Goal: Check status: Check status

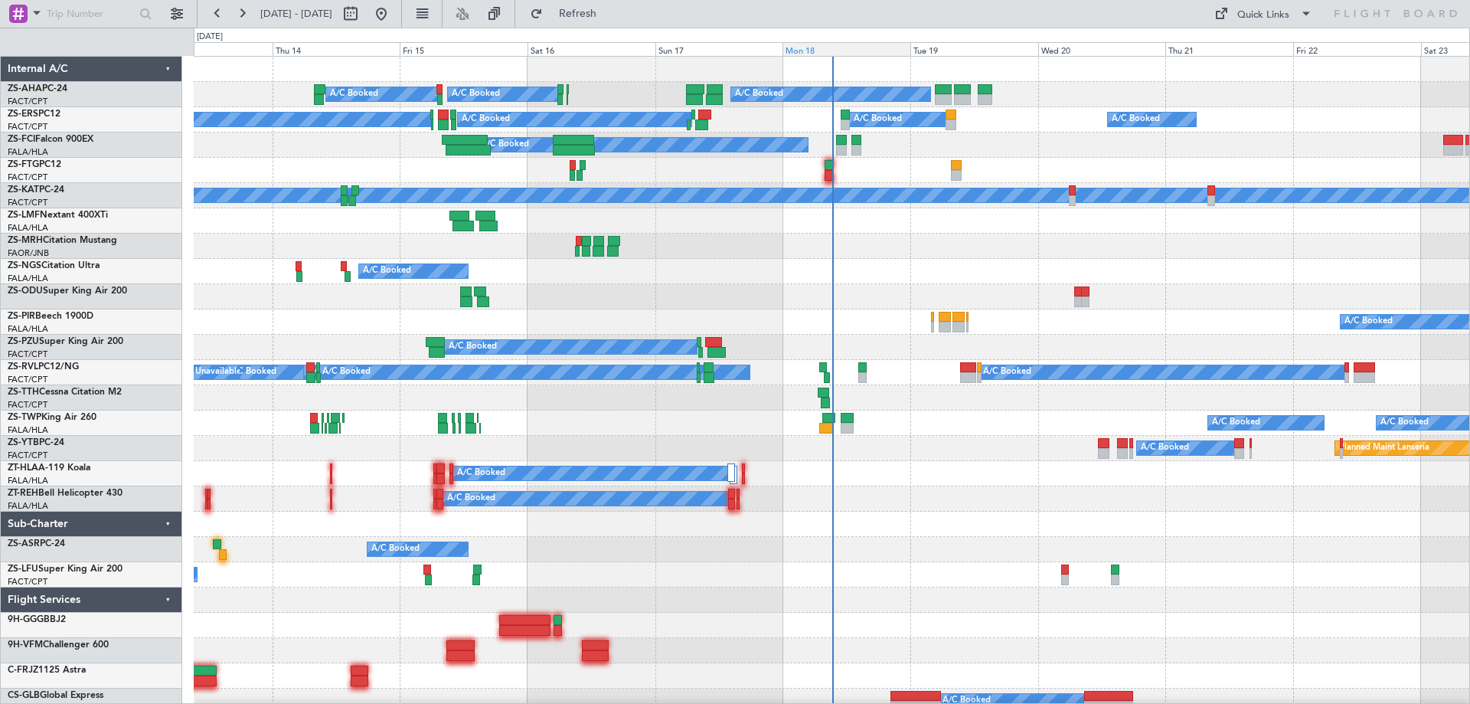
click at [805, 48] on div "Mon 18" at bounding box center [847, 49] width 128 height 14
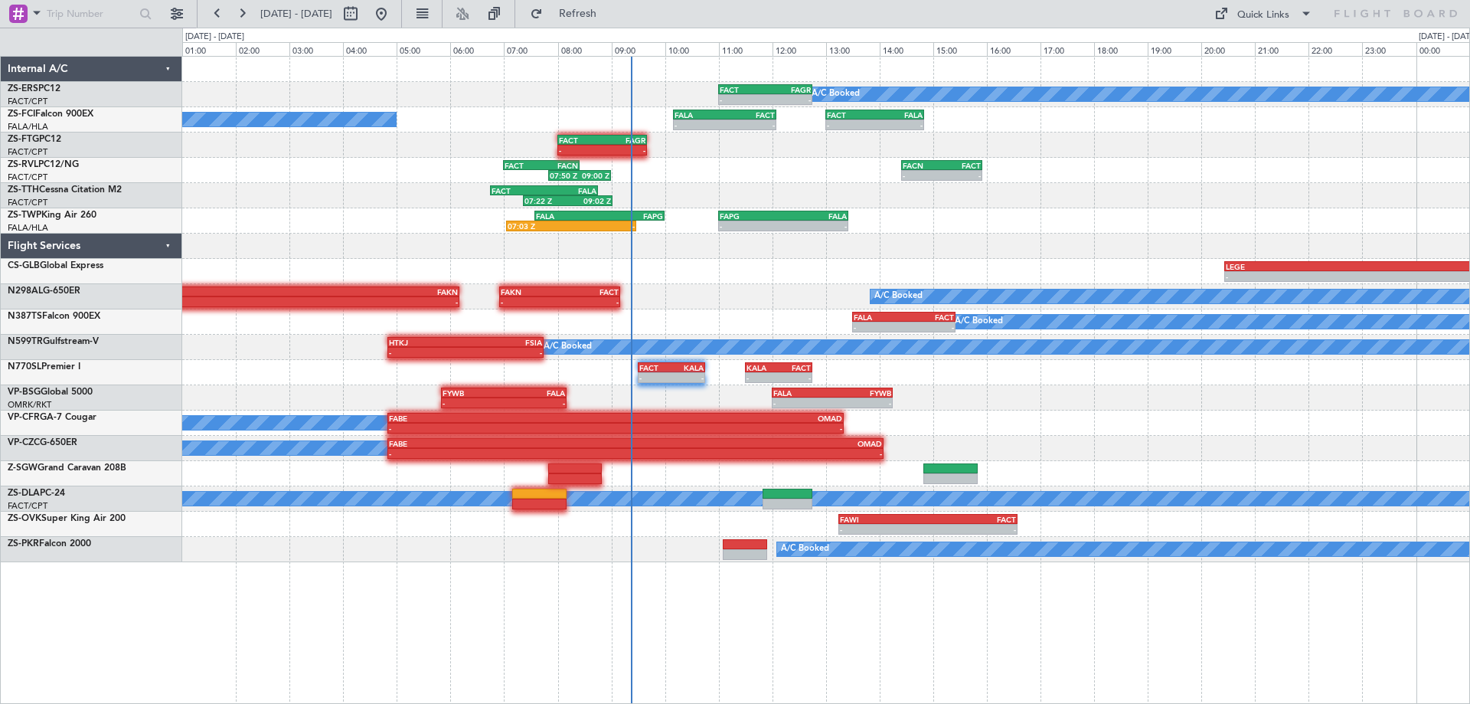
click at [1115, 175] on div "A/C Booked - - FACT 11:00 Z FAGR 12:45 Z - - FAGR 06:50 Z FACT 08:45 Z A/C Book…" at bounding box center [825, 309] width 1287 height 505
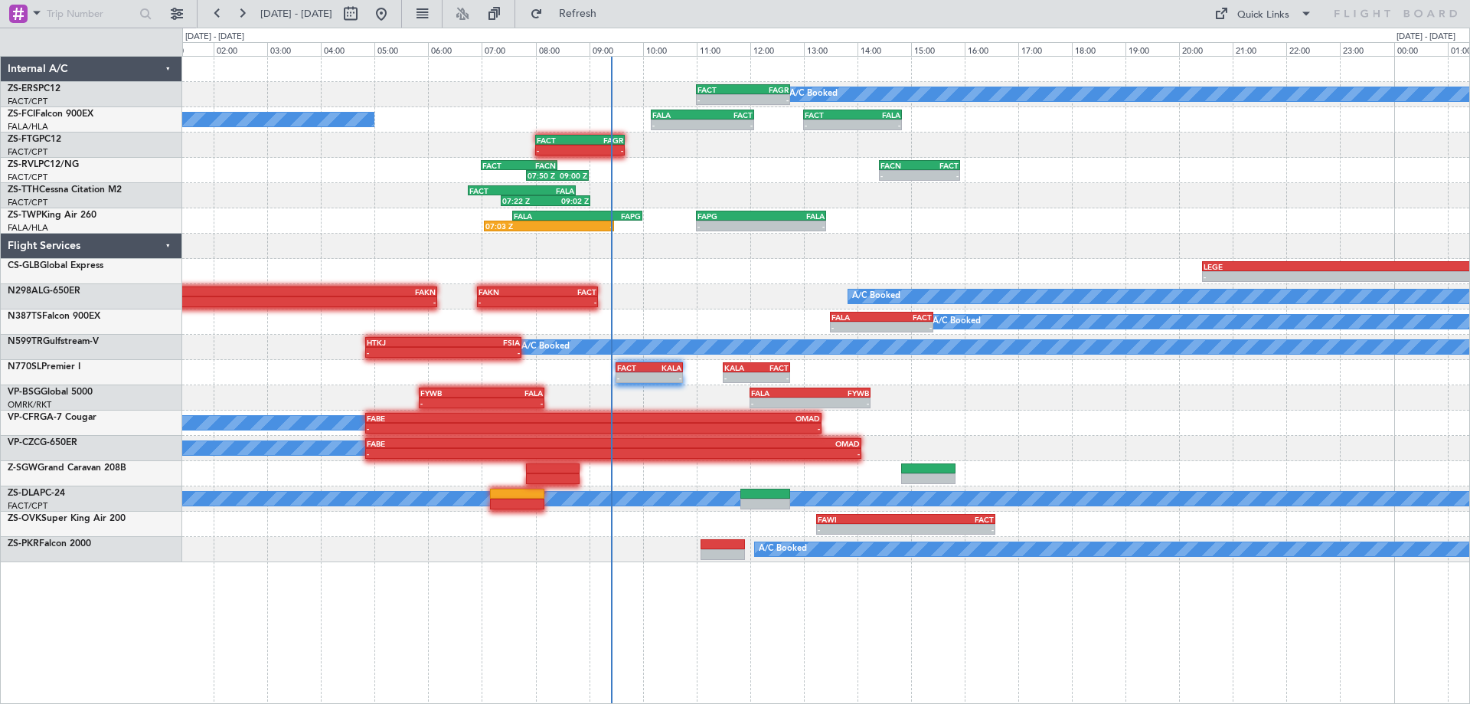
click at [1201, 195] on div "07:22 Z 09:02 Z FACT 06:45 Z FALA 08:45 Z" at bounding box center [825, 195] width 1287 height 25
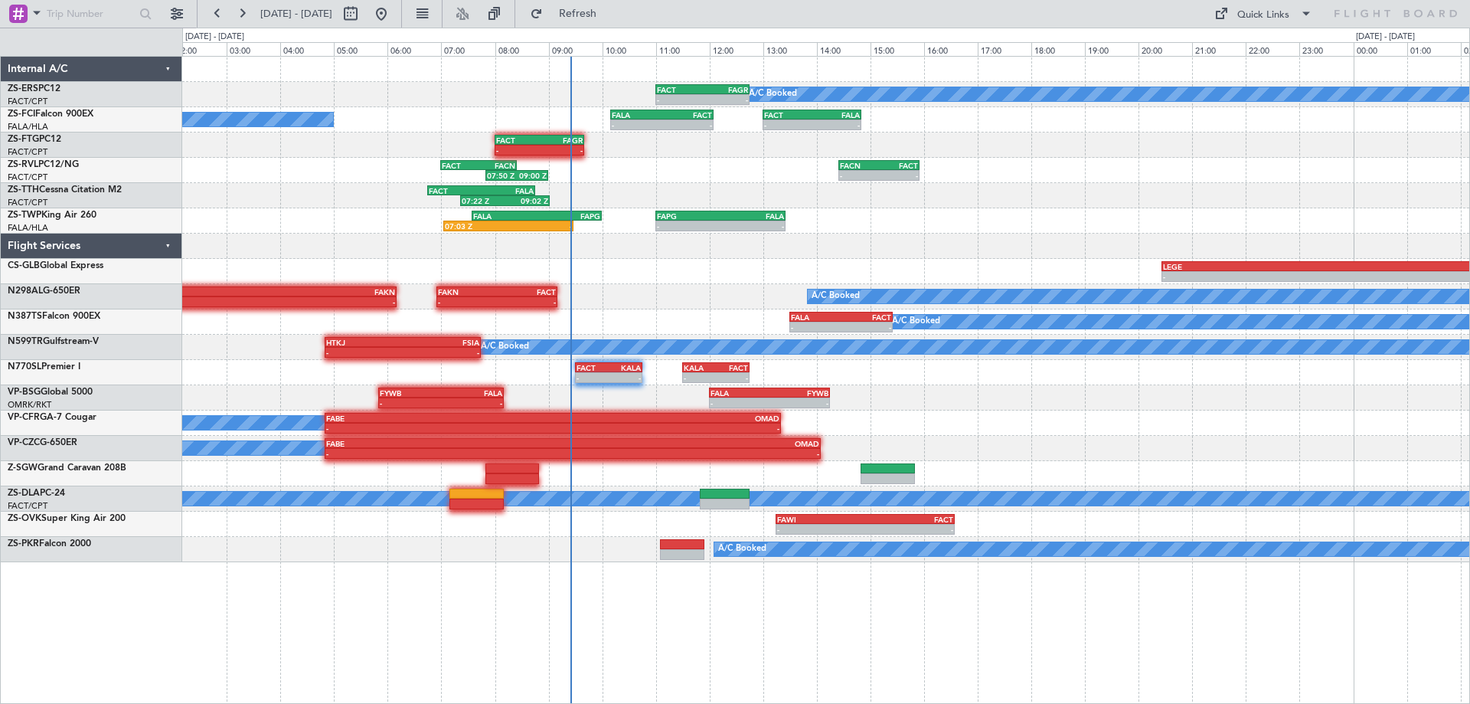
click at [978, 206] on div "A/C Booked - - FACT 11:00 Z FAGR 12:45 Z - - FAGR 06:50 Z FACT 08:45 Z A/C Book…" at bounding box center [825, 309] width 1287 height 505
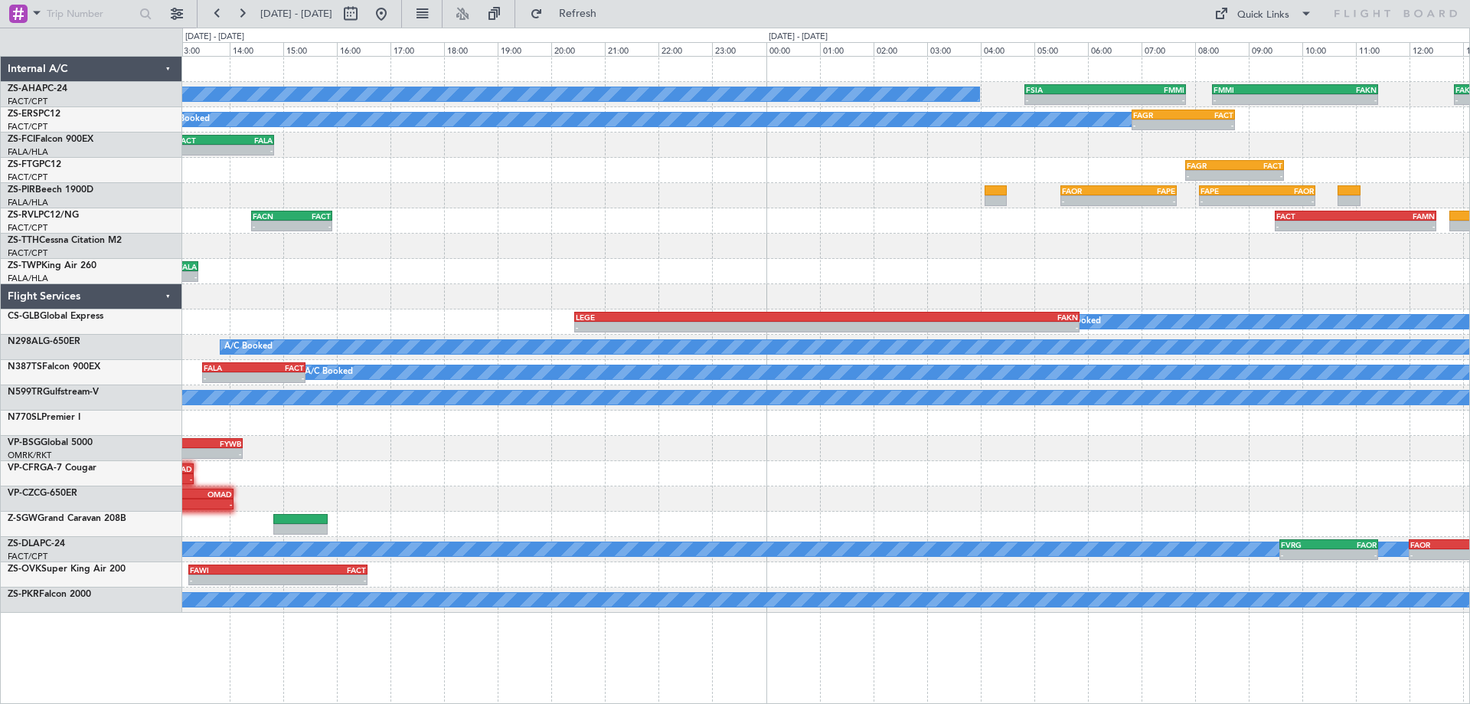
click at [799, 270] on div "A/C Booked - - FSIA 04:50 Z FMMI 07:50 Z - - FMMI 08:20 Z FAKN 11:25 Z - - FAKN…" at bounding box center [825, 335] width 1287 height 556
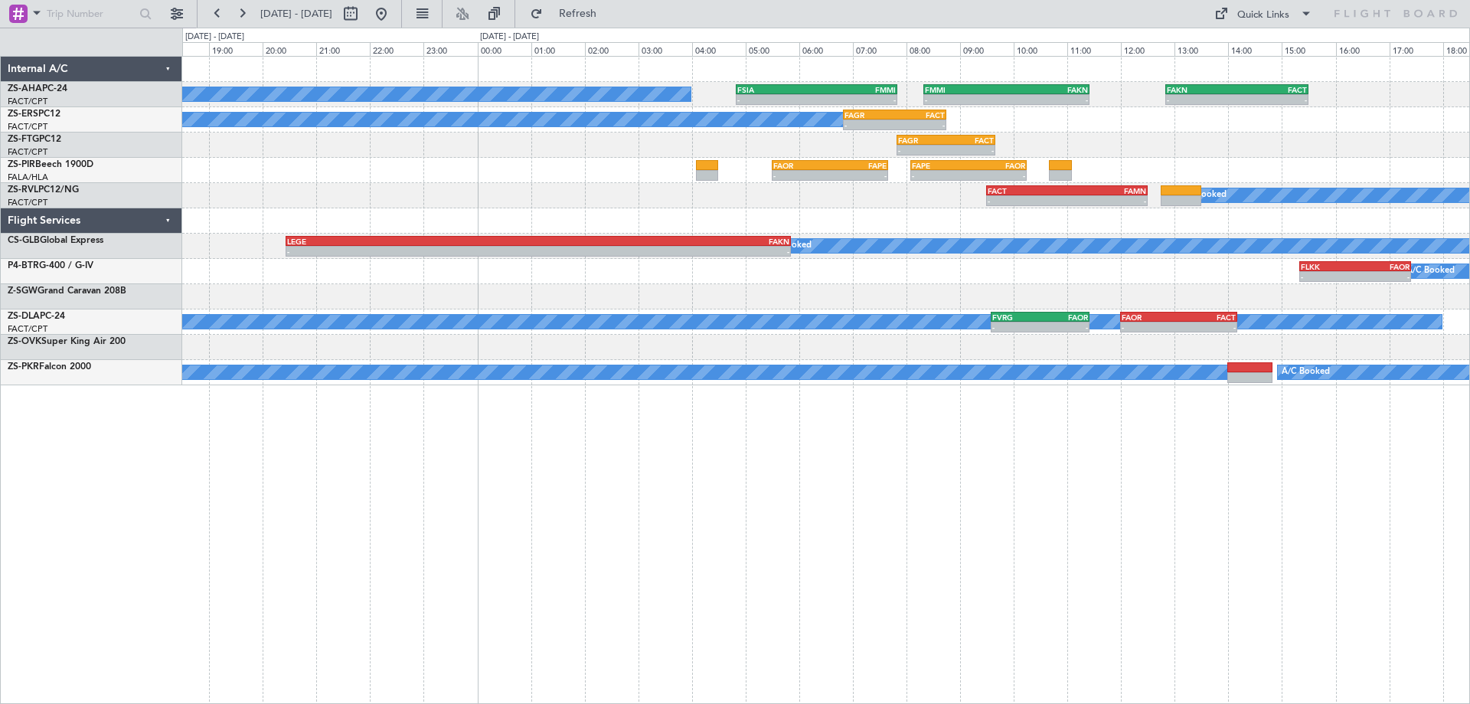
click at [1116, 277] on div "A/C Booked - - FSIA 04:50 Z FMMI 07:50 Z - - FMMI 08:20 Z FAKN 11:25 Z - - FAKN…" at bounding box center [825, 221] width 1287 height 328
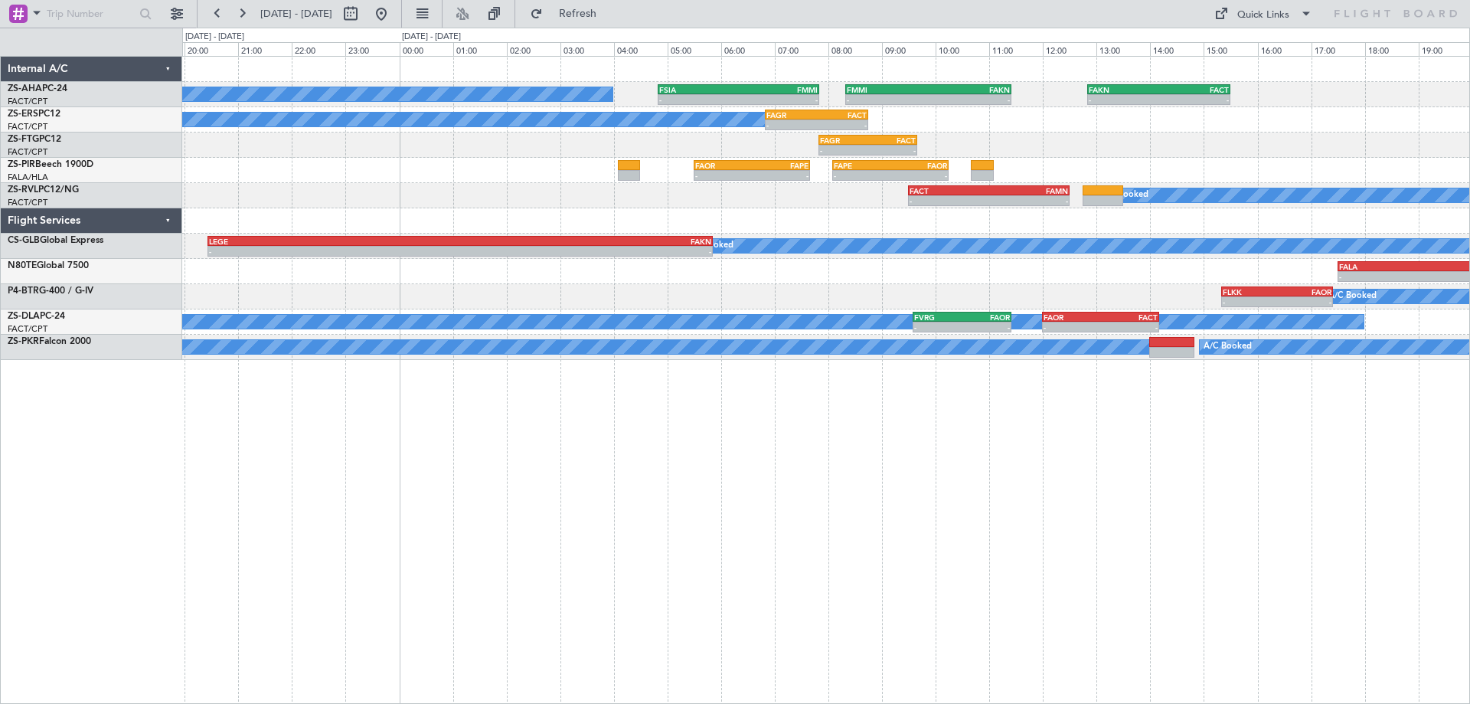
click at [1277, 151] on div "A/C Booked - - FSIA 04:50 Z FMMI 07:50 Z - - FMMI 08:20 Z FAKN 11:25 Z - - FAKN…" at bounding box center [825, 208] width 1287 height 303
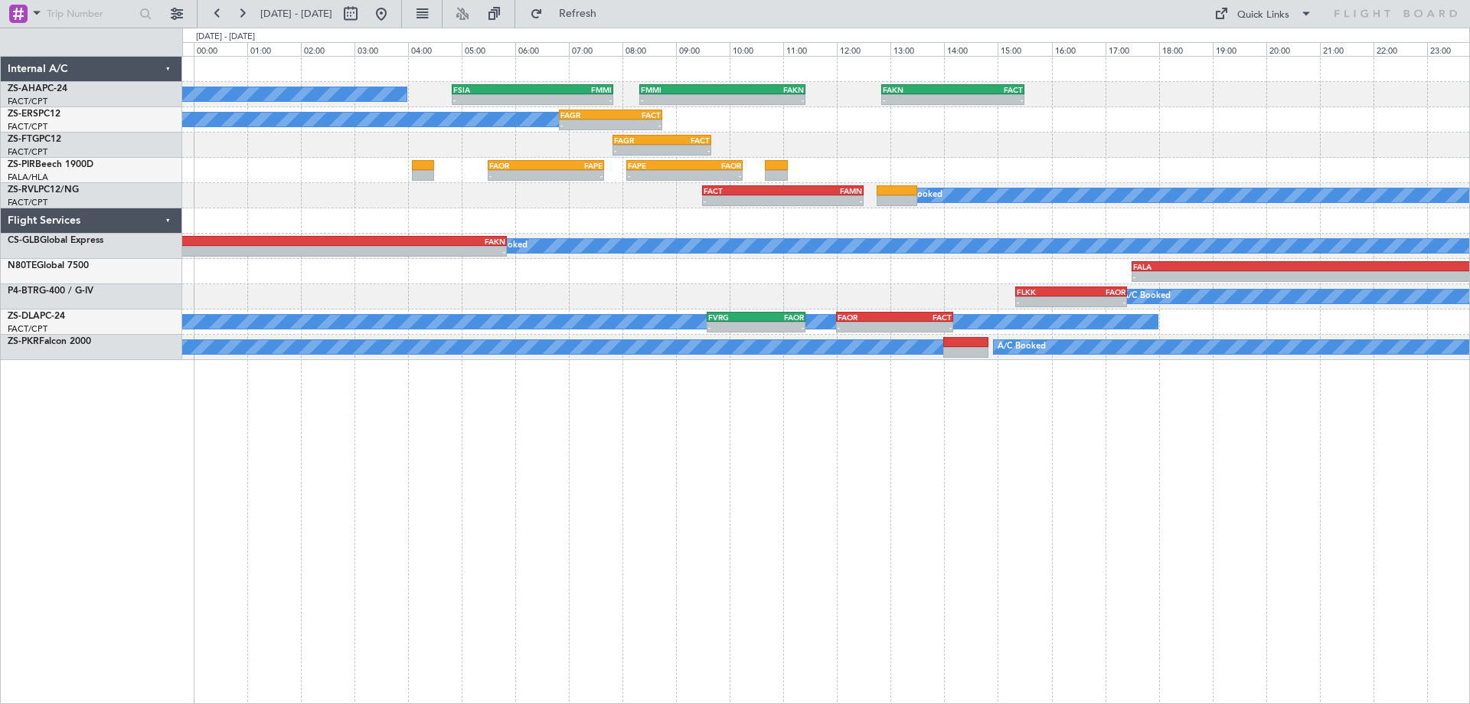
click at [1016, 185] on div "A/C Booked - - FSIA 04:50 Z FMMI 07:50 Z - - FMMI 08:20 Z FAKN 11:25 Z - - FAKN…" at bounding box center [825, 208] width 1287 height 303
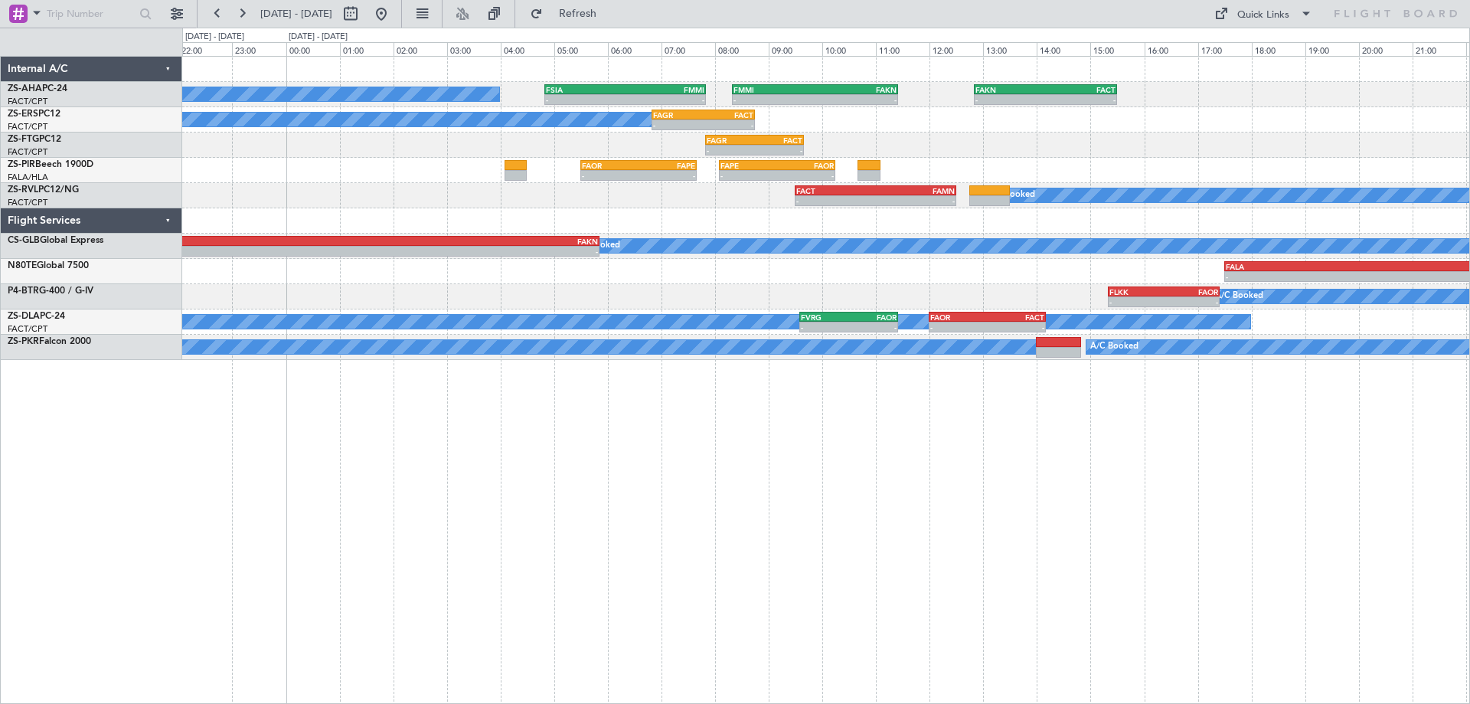
click at [803, 604] on div "A/C Booked - - FSIA 04:50 Z FMMI 07:50 Z - - FMMI 08:20 Z FAKN 11:25 Z - - FAKN…" at bounding box center [826, 380] width 1288 height 648
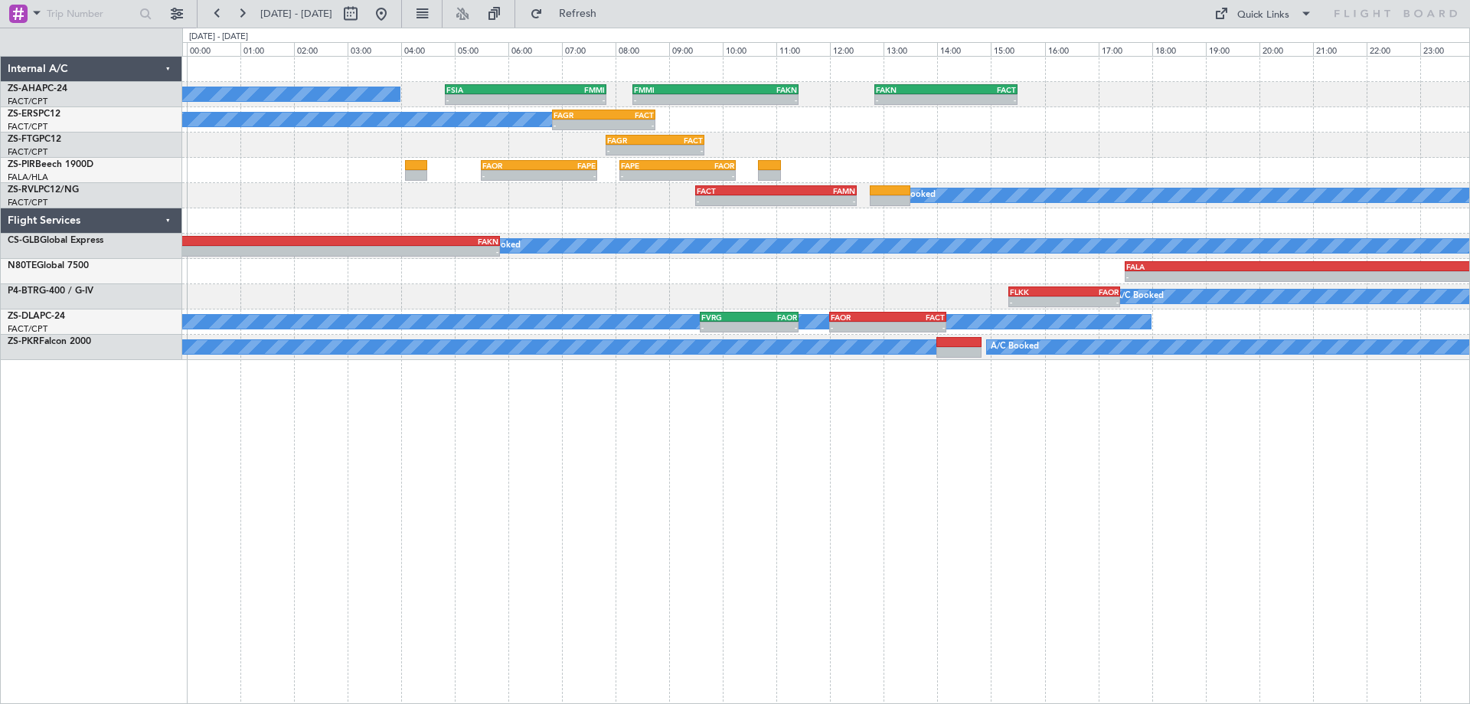
click at [1110, 177] on div "A/C Booked - - FSIA 04:50 Z FMMI 07:50 Z - - FMMI 08:20 Z FAKN 11:25 Z - - FAKN…" at bounding box center [825, 208] width 1287 height 303
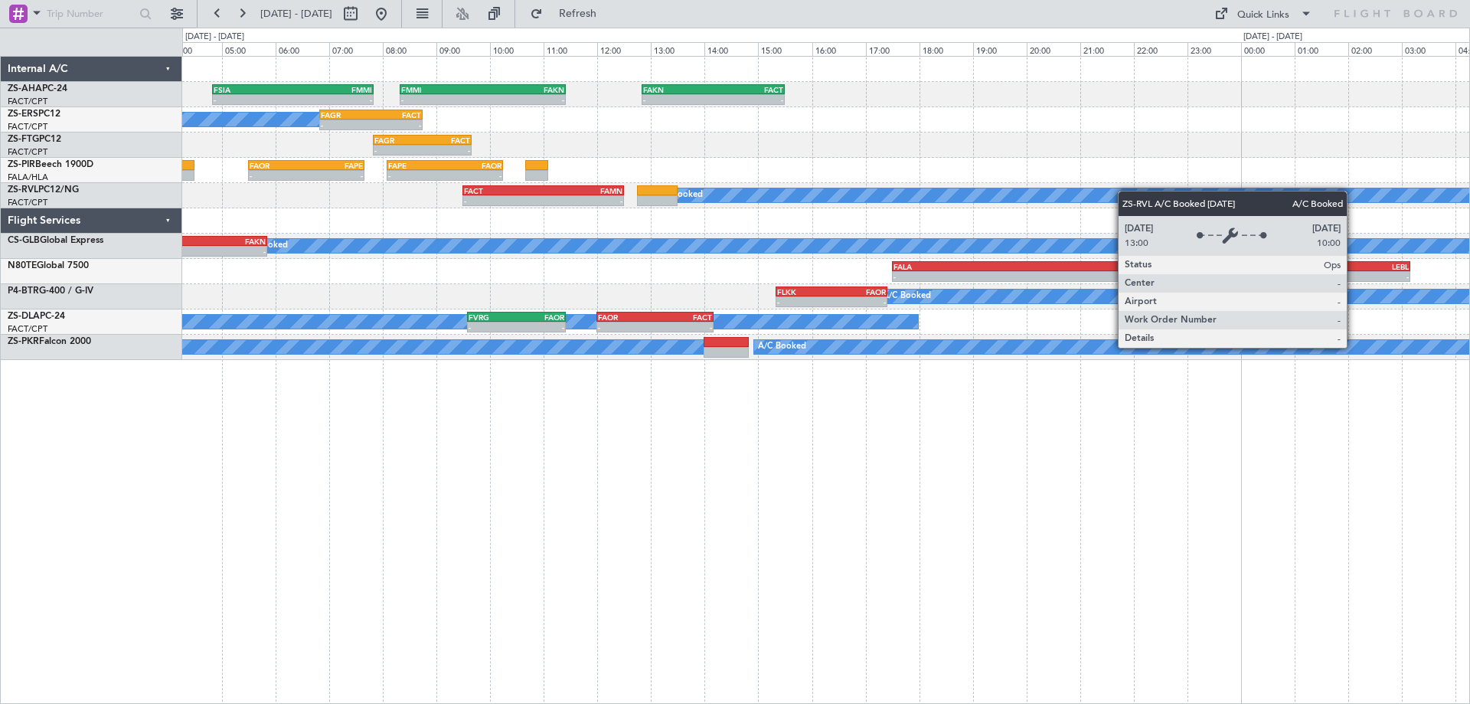
click at [1017, 199] on div "- - FSIA 04:50 Z FMMI 07:50 Z - - FMMI 08:20 Z FAKN 11:25 Z - - FAKN 12:50 Z FA…" at bounding box center [825, 208] width 1287 height 303
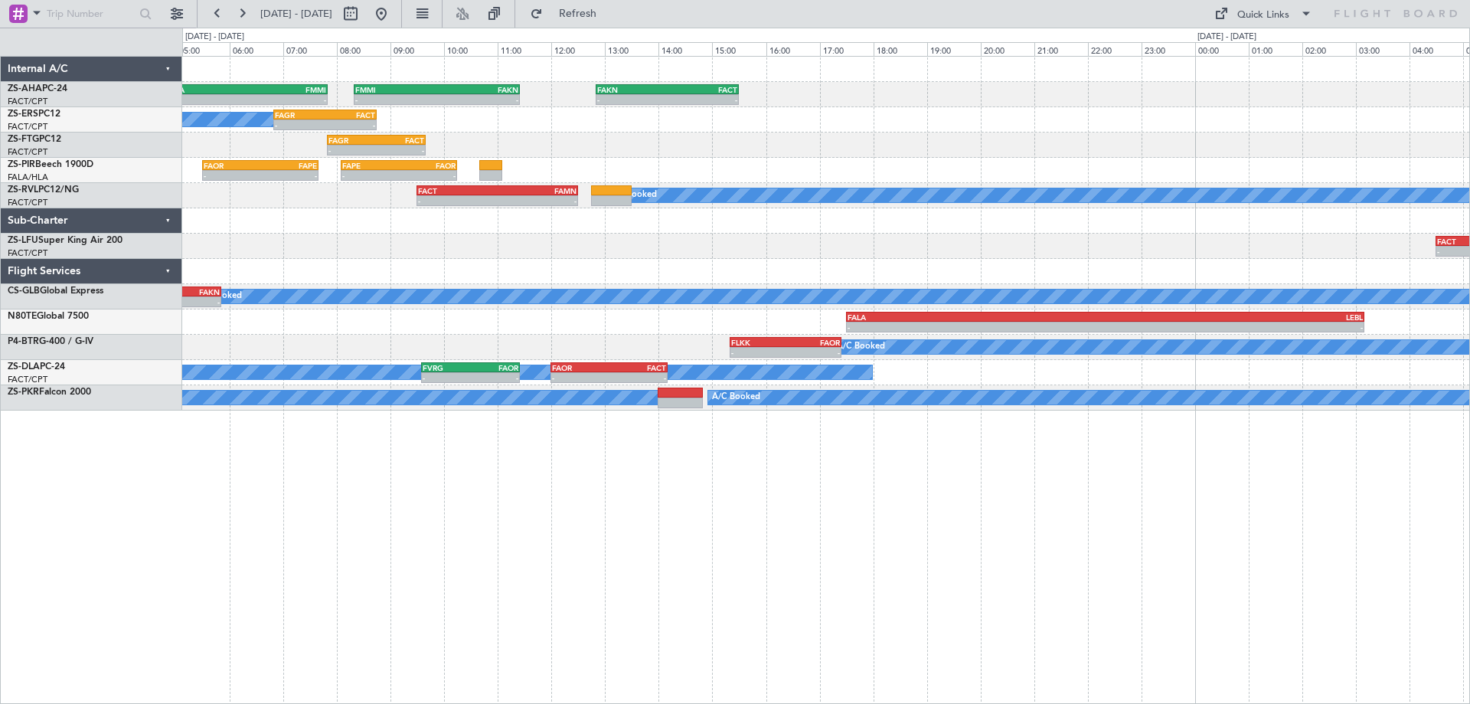
click at [670, 232] on div "- - FSIA 04:50 Z FMMI 07:50 Z - - FMMI 08:20 Z FAKN 11:25 Z - - FAKN 12:50 Z FA…" at bounding box center [825, 234] width 1287 height 354
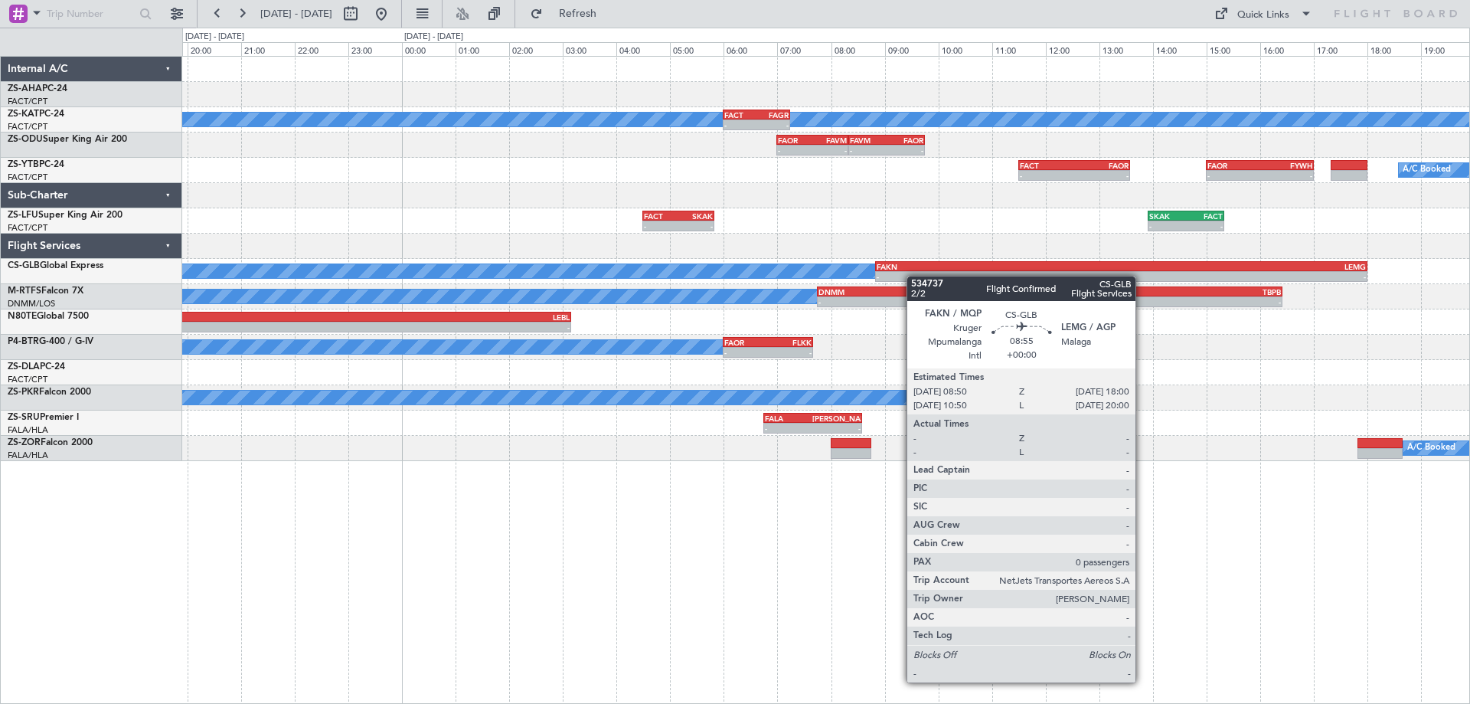
click at [913, 276] on div "- - FAKN 12:50 Z FACT 15:30 Z A/C Unavailable - - FACT 06:00 Z FAGR 07:15 Z - -…" at bounding box center [825, 259] width 1287 height 404
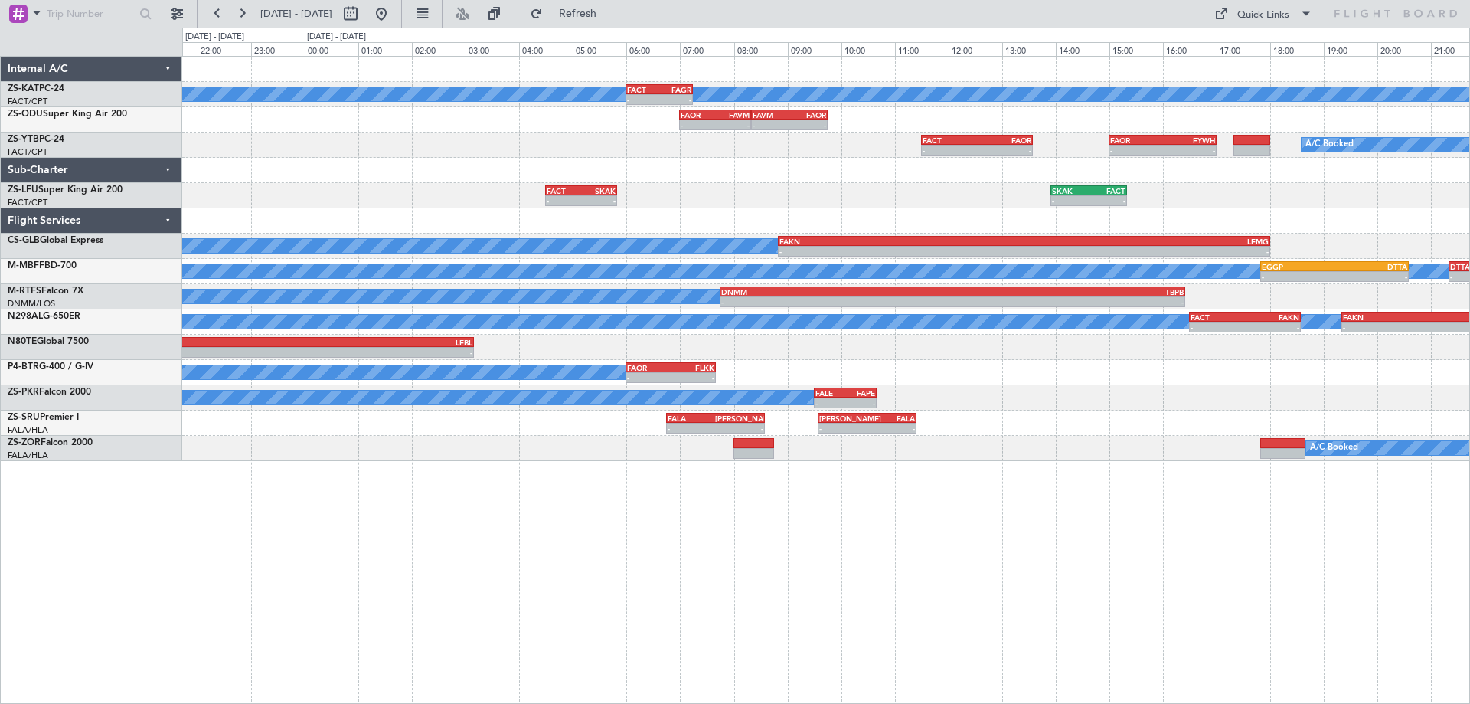
click at [1063, 468] on div "A/C Unavailable - - FACT 06:00 Z FAGR 07:15 Z - - FAOR 07:00 Z FAVM 08:20 Z - -…" at bounding box center [826, 380] width 1288 height 648
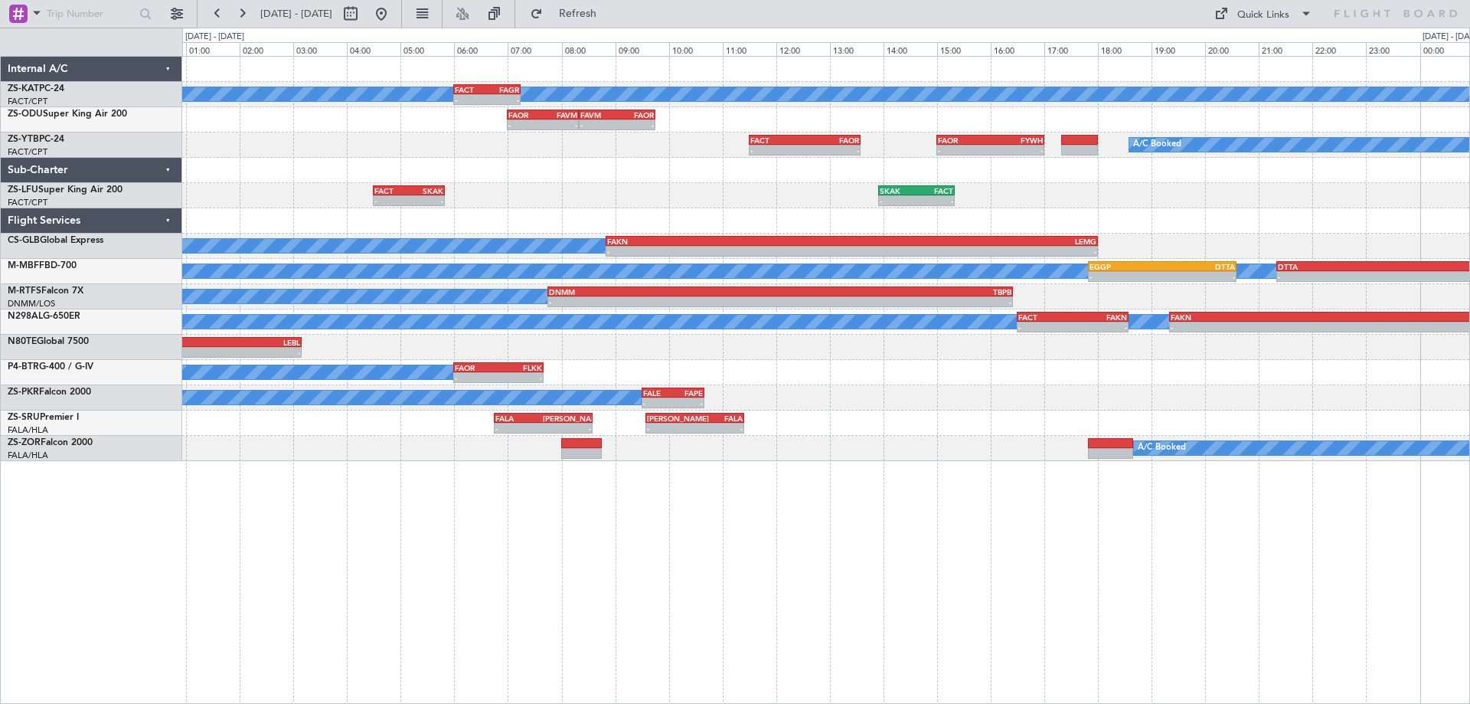
click at [894, 616] on div "A/C Unavailable - - FACT 06:00 Z FAGR 07:15 Z - - FAOR 07:00 Z FAVM 08:20 Z - -…" at bounding box center [826, 380] width 1288 height 648
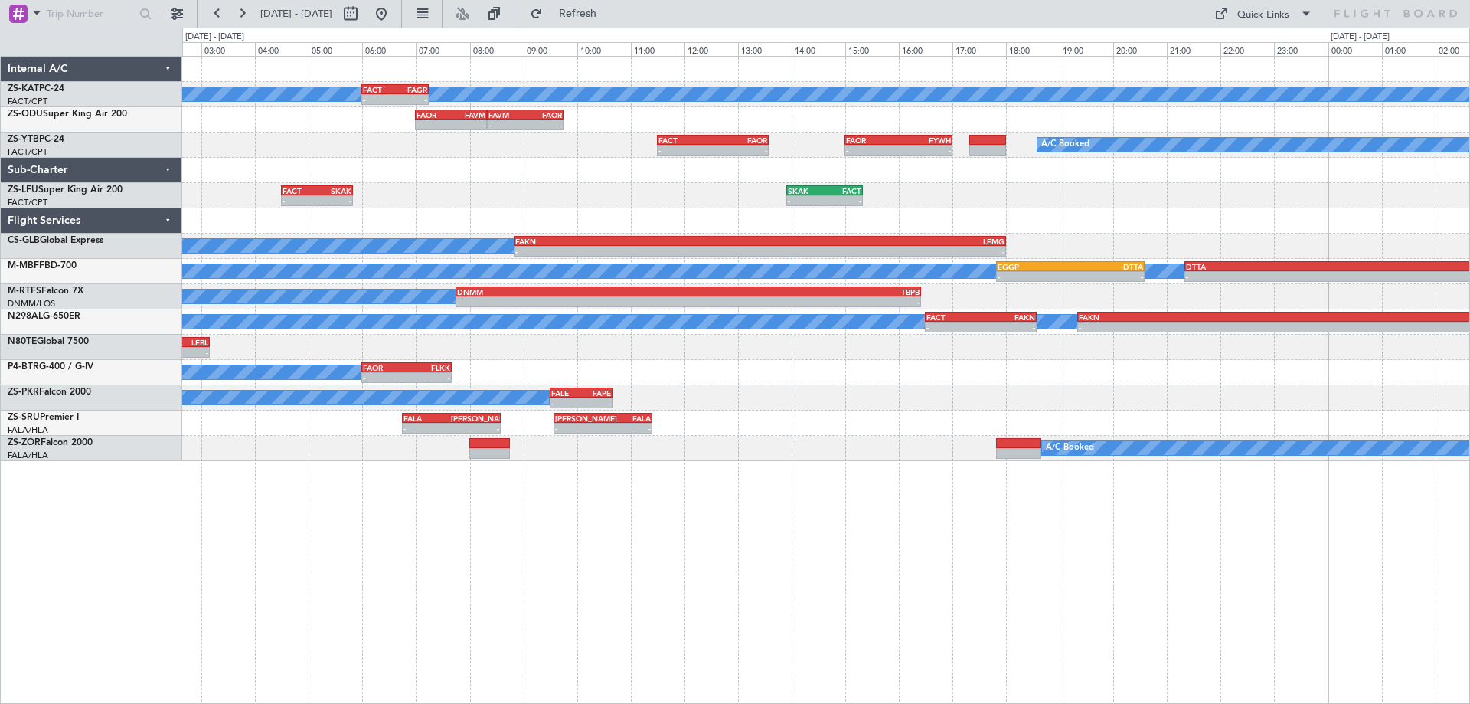
click at [956, 529] on div "A/C Unavailable - - FACT 06:00 Z FAGR 07:15 Z - - FAGR 08:00 Z FACT 09:25 Z - -…" at bounding box center [826, 380] width 1288 height 648
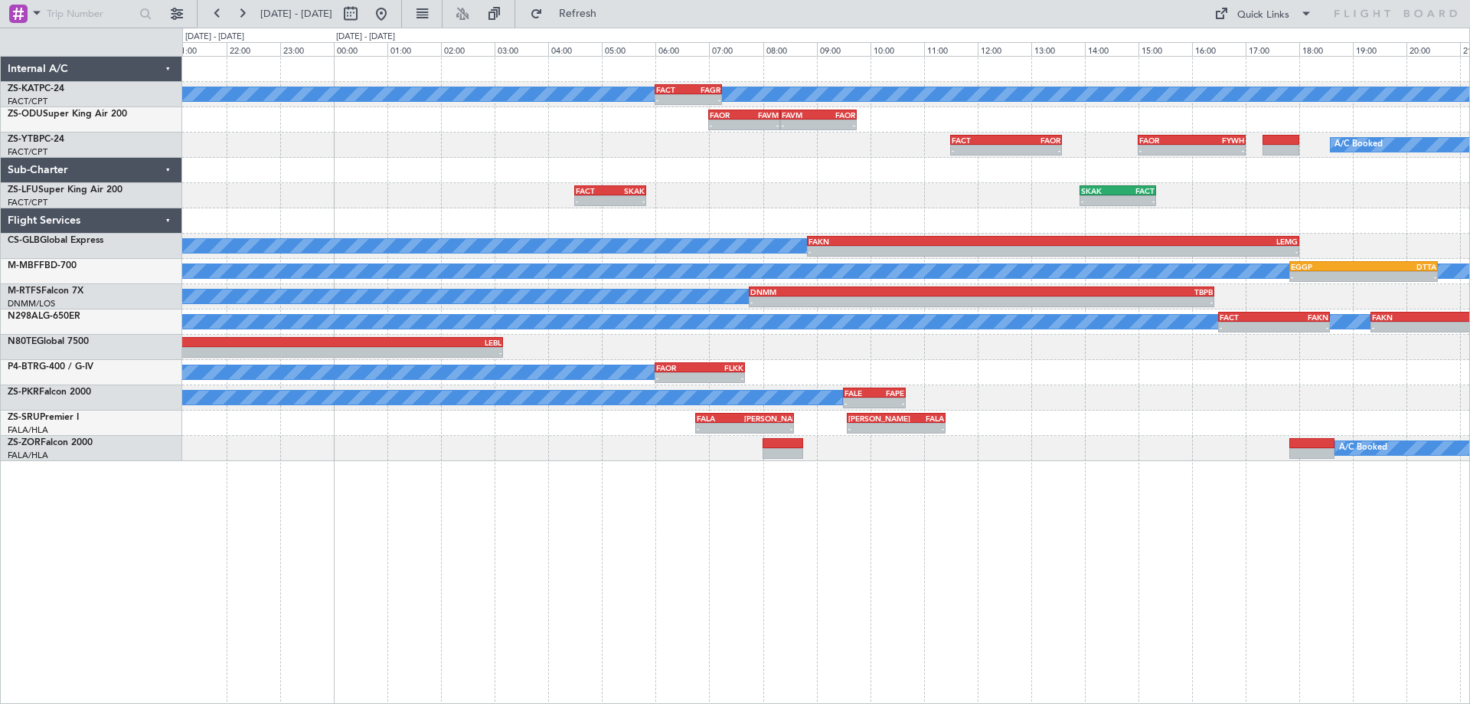
click at [1090, 508] on div "A/C Unavailable - - FACT 06:00 Z FAGR 07:15 Z - - FAOR 07:00 Z FAVM 08:20 Z - -…" at bounding box center [826, 380] width 1288 height 648
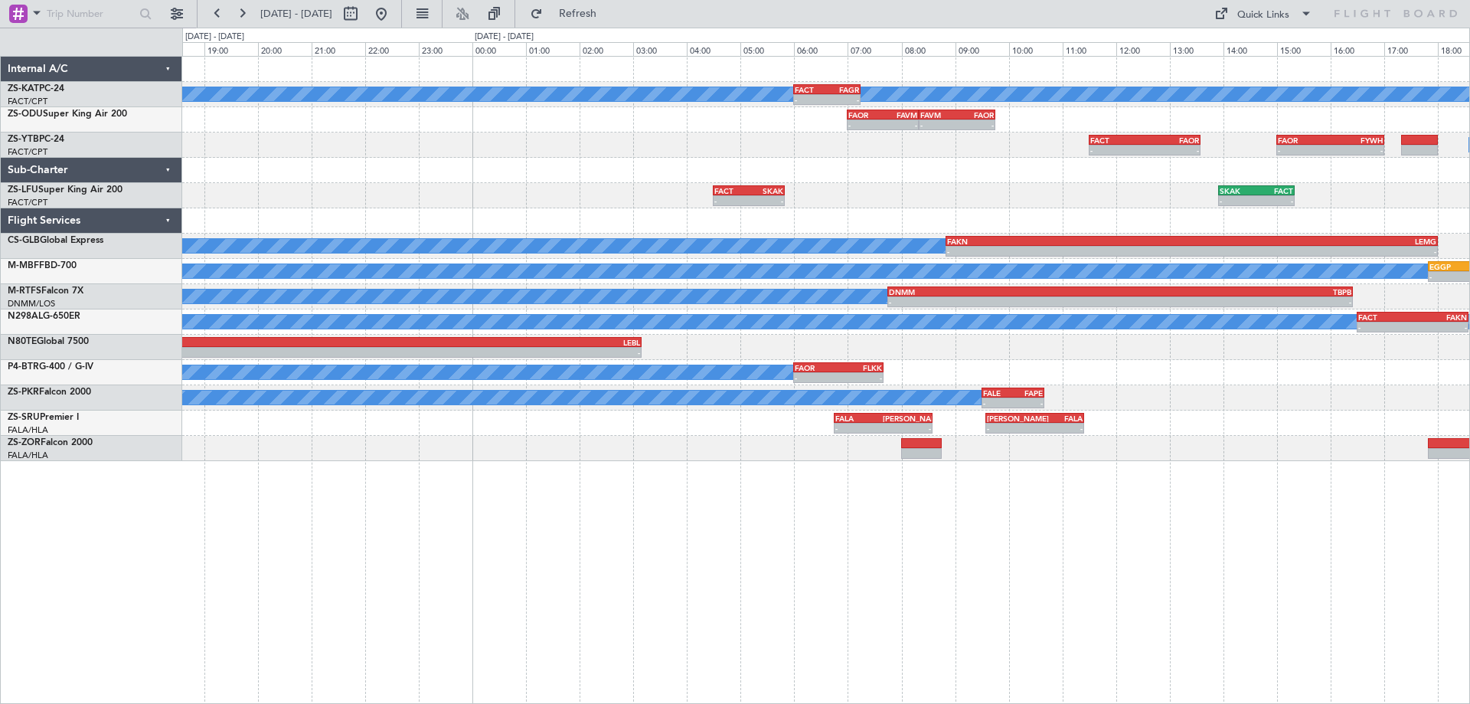
click at [838, 560] on div "A/C Unavailable - - FACT 06:00 Z FAGR 07:15 Z - - FAOR 07:00 Z FAVM 08:20 Z - -…" at bounding box center [826, 380] width 1288 height 648
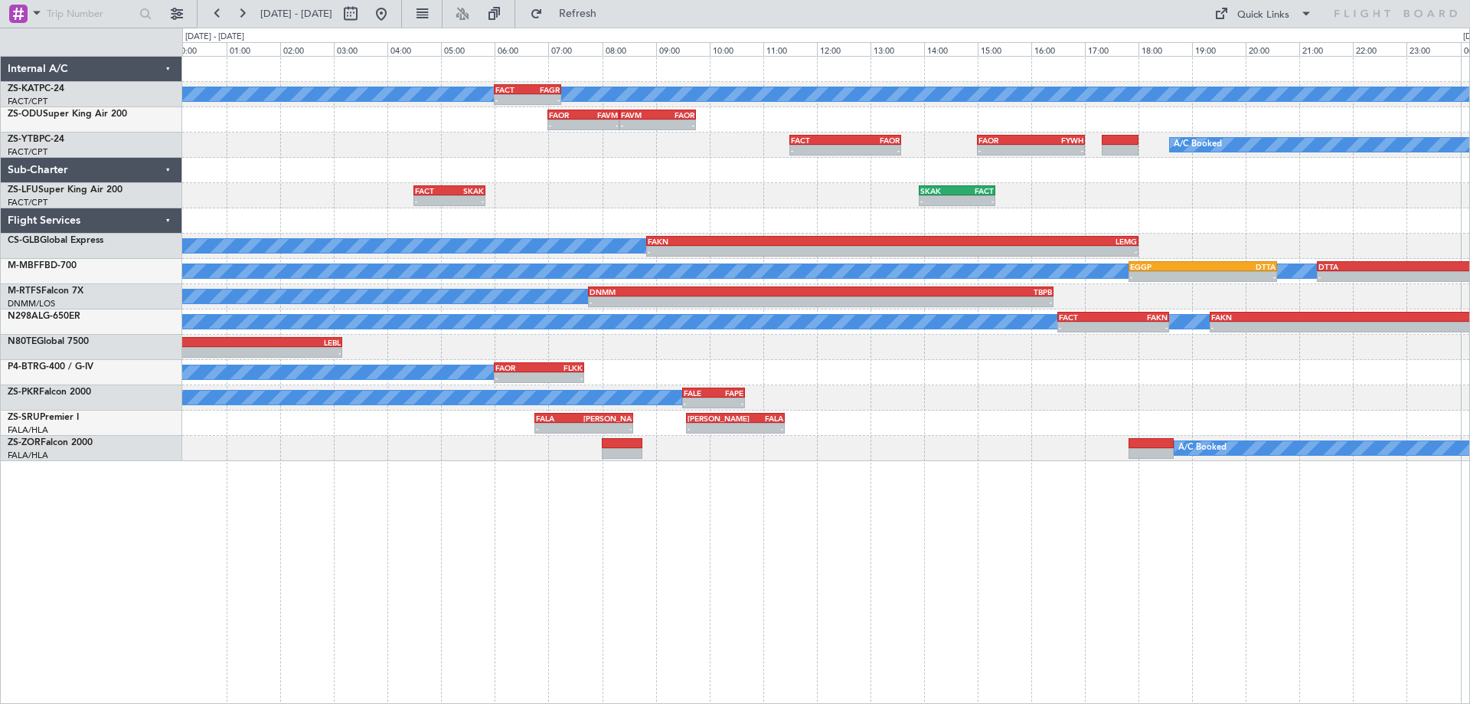
click at [613, 564] on div "A/C Unavailable - - FACT 06:00 Z FAGR 07:15 Z - - FAOR 07:00 Z FAVM 08:20 Z - -…" at bounding box center [826, 380] width 1288 height 648
click at [394, 10] on button at bounding box center [381, 14] width 25 height 25
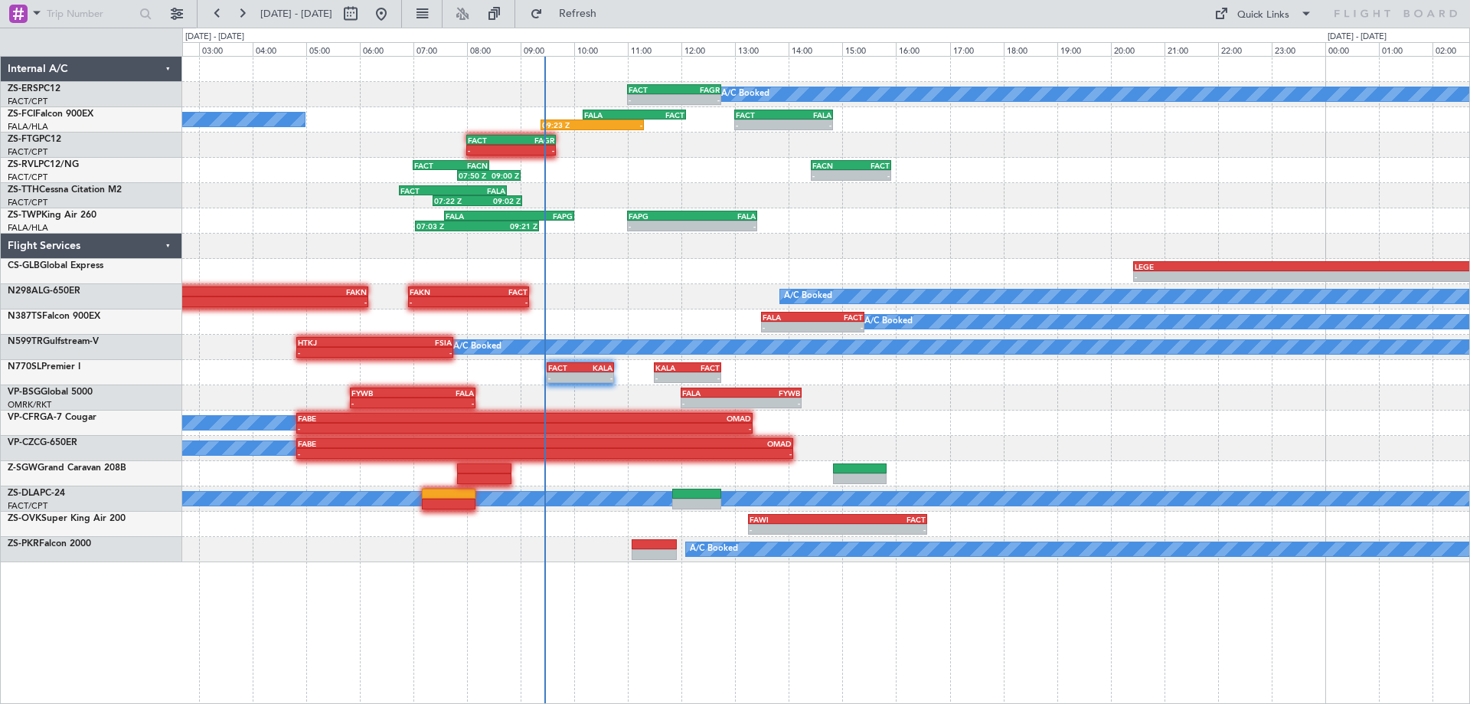
click at [937, 450] on div "A/C Booked - - FACT 11:00 Z FAGR 12:45 Z - - FAGR 06:50 Z FACT 08:45 Z - - FACT…" at bounding box center [825, 309] width 1287 height 505
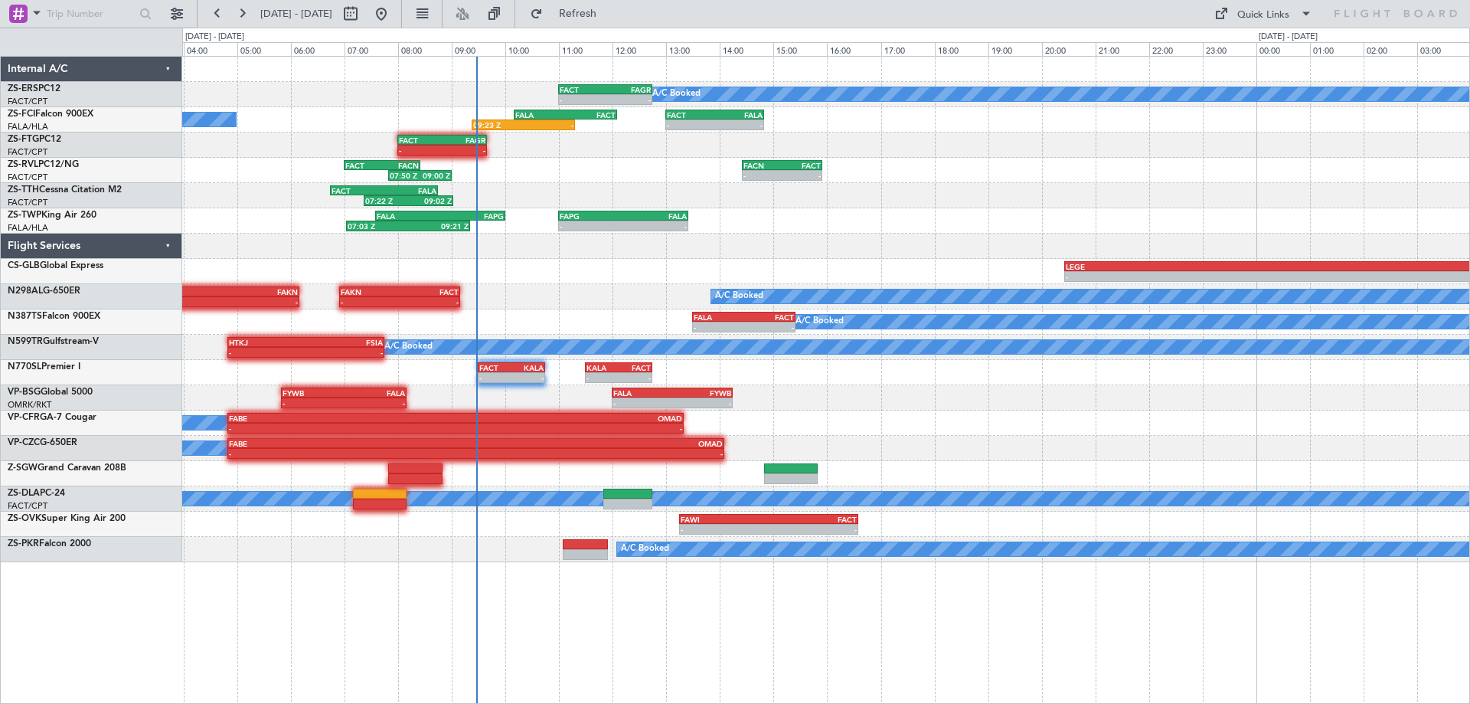
click at [936, 218] on div "FAPG 11:00 Z FALA 13:25 Z - - FALA 07:35 Z FAPG 10:00 Z 07:03 Z 09:21 Z" at bounding box center [825, 220] width 1287 height 25
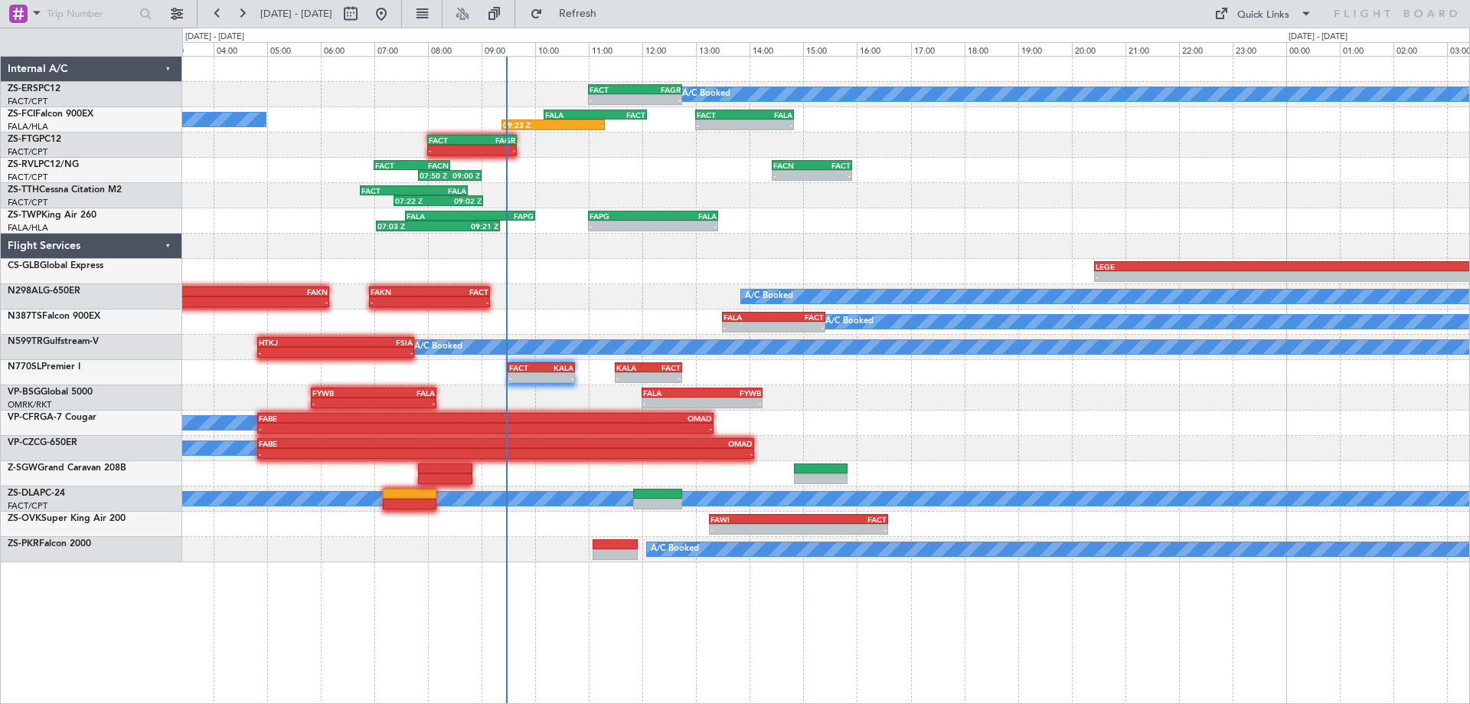
click at [537, 572] on div "A/C Booked - - FACT 11:00 Z FAGR 12:45 Z - - FAGR 06:50 Z FACT 08:45 Z - - FACT…" at bounding box center [826, 380] width 1288 height 648
